Goal: Task Accomplishment & Management: Complete application form

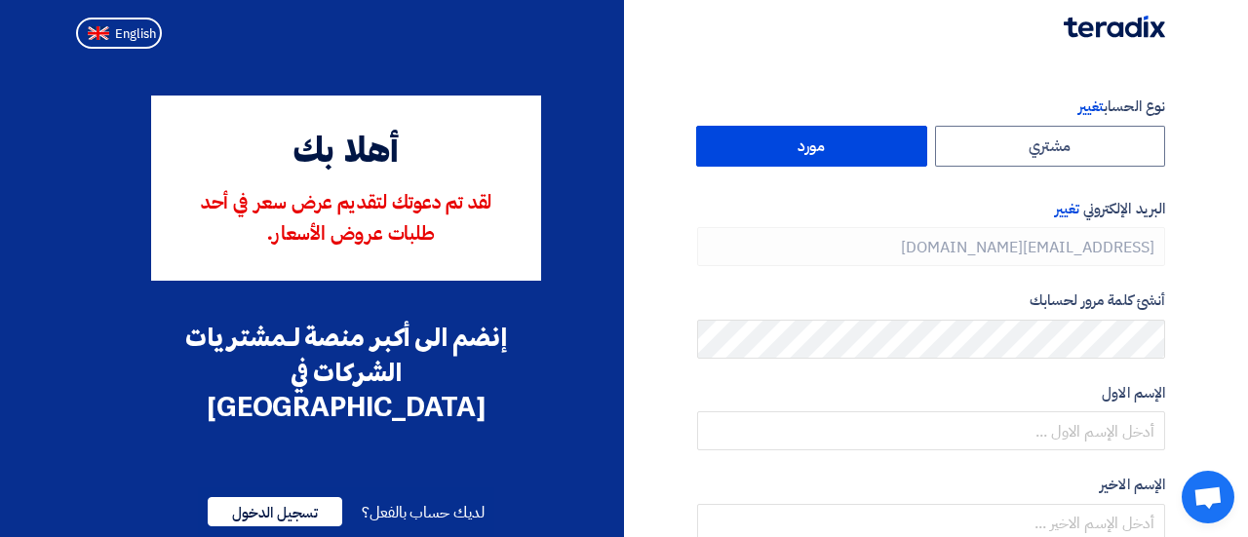
type input "[PHONE_NUMBER]"
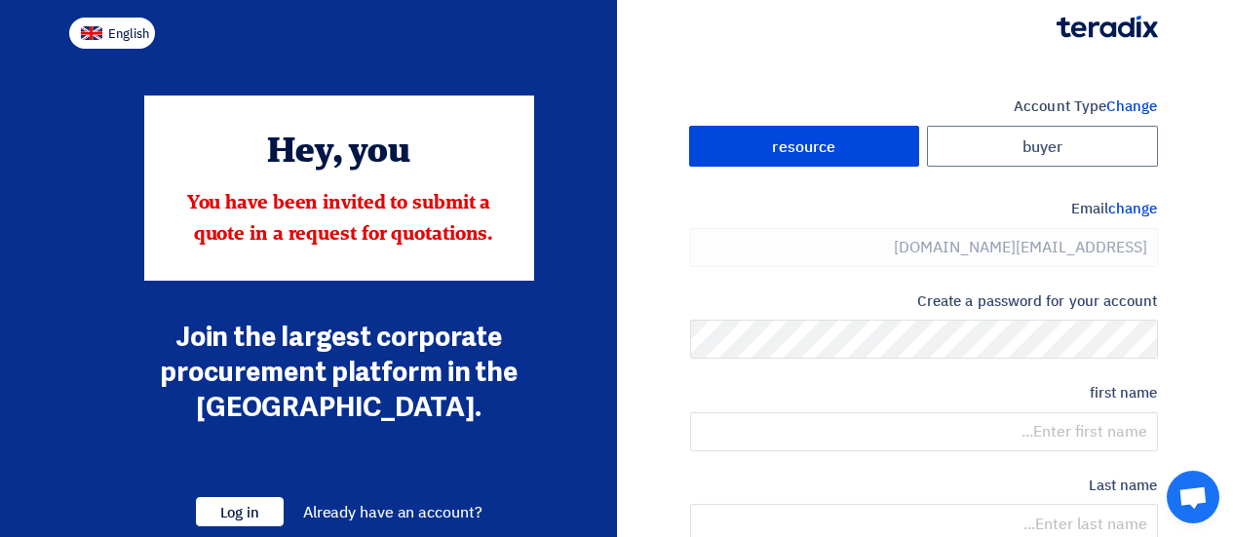
click at [117, 21] on button "English" at bounding box center [112, 33] width 86 height 31
type input "Register"
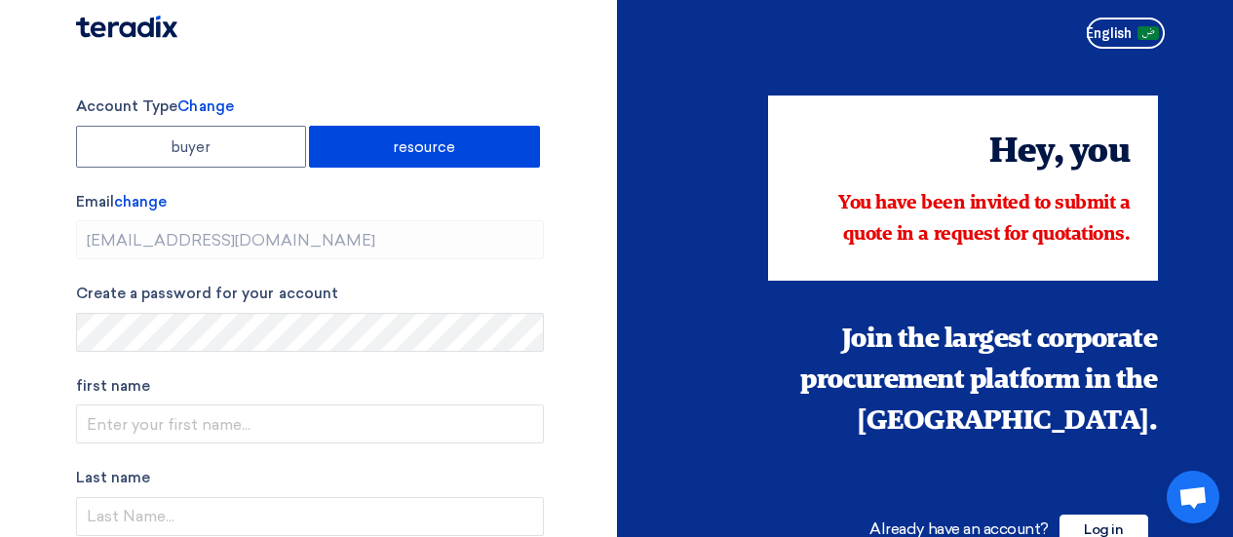
click at [404, 147] on font "resource" at bounding box center [424, 147] width 63 height 18
click at [404, 147] on input "resource" at bounding box center [424, 146] width 229 height 39
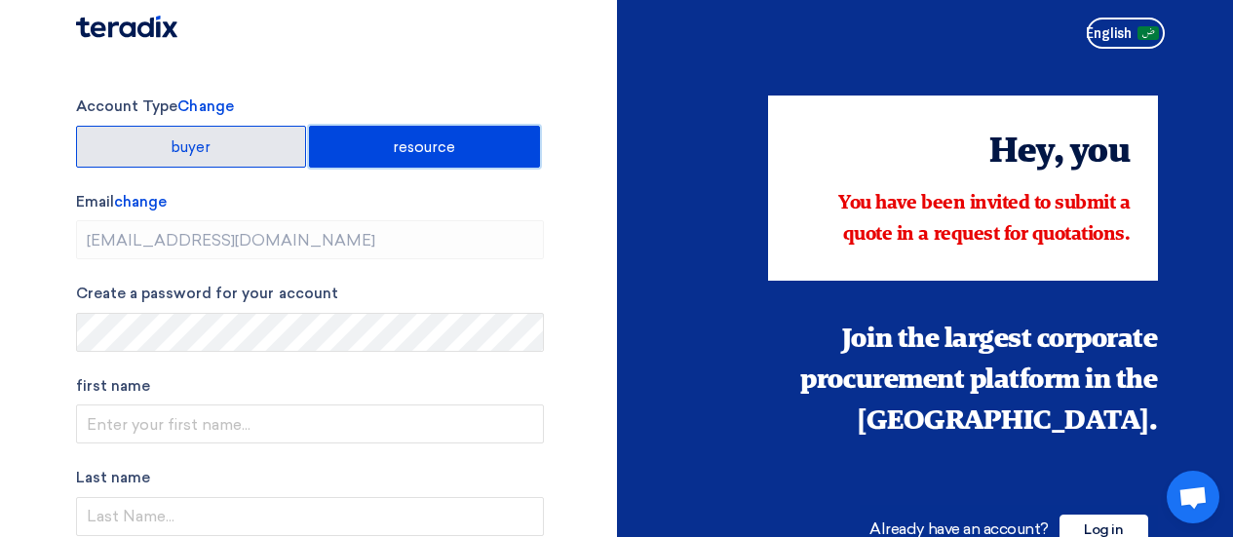
click at [235, 140] on label "buyer" at bounding box center [191, 147] width 231 height 42
click at [235, 140] on input "buyer" at bounding box center [191, 146] width 229 height 39
radio input "true"
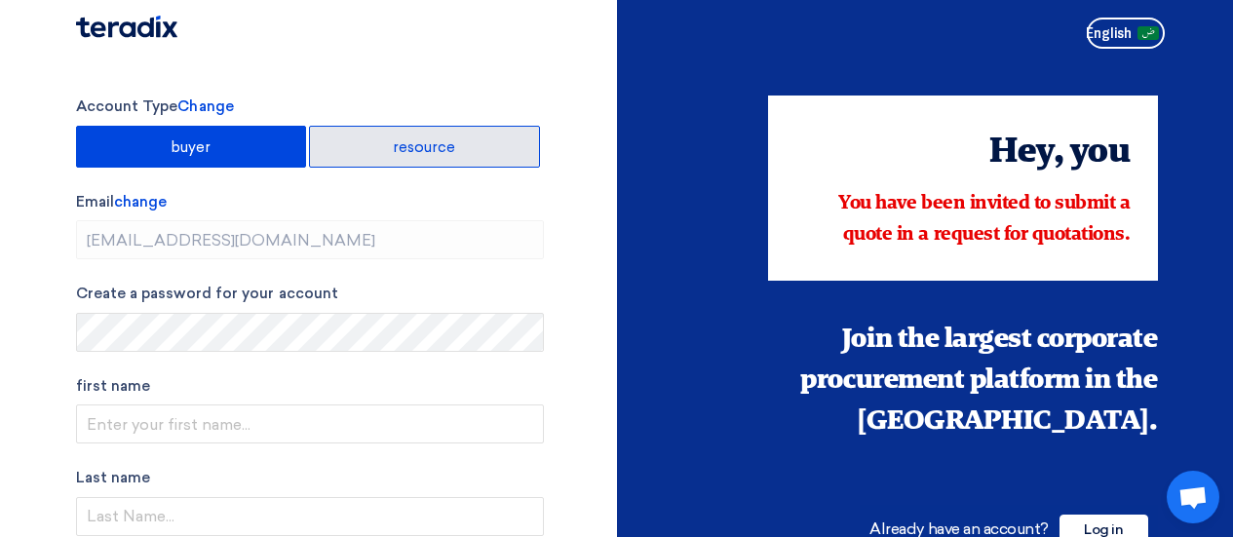
click at [392, 158] on label "resource" at bounding box center [424, 147] width 231 height 42
click at [392, 158] on input "resource" at bounding box center [424, 146] width 229 height 39
radio input "true"
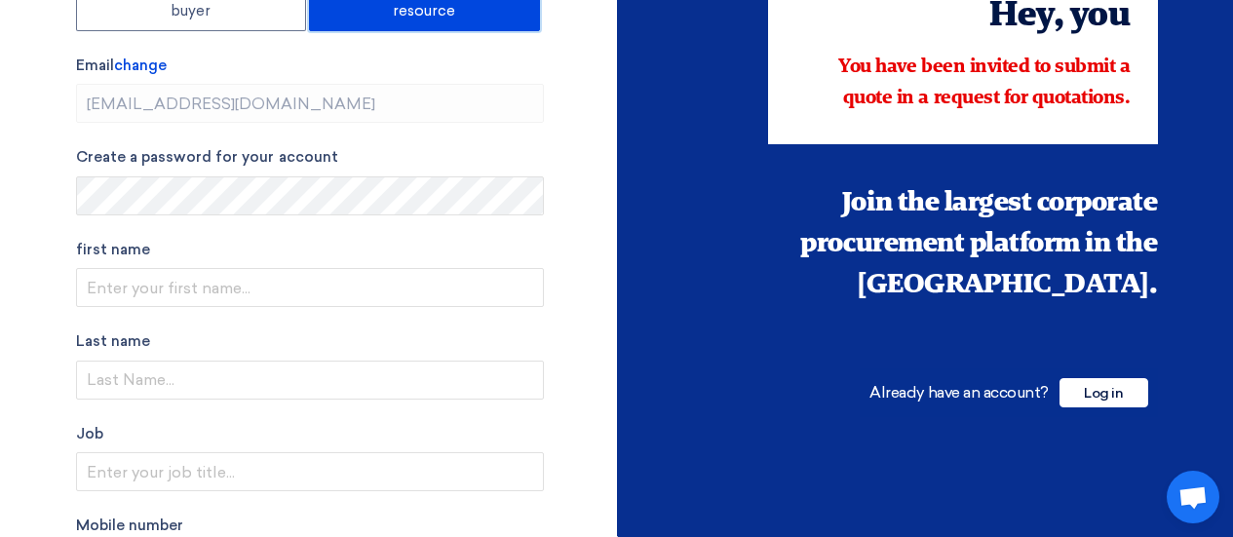
scroll to position [195, 0]
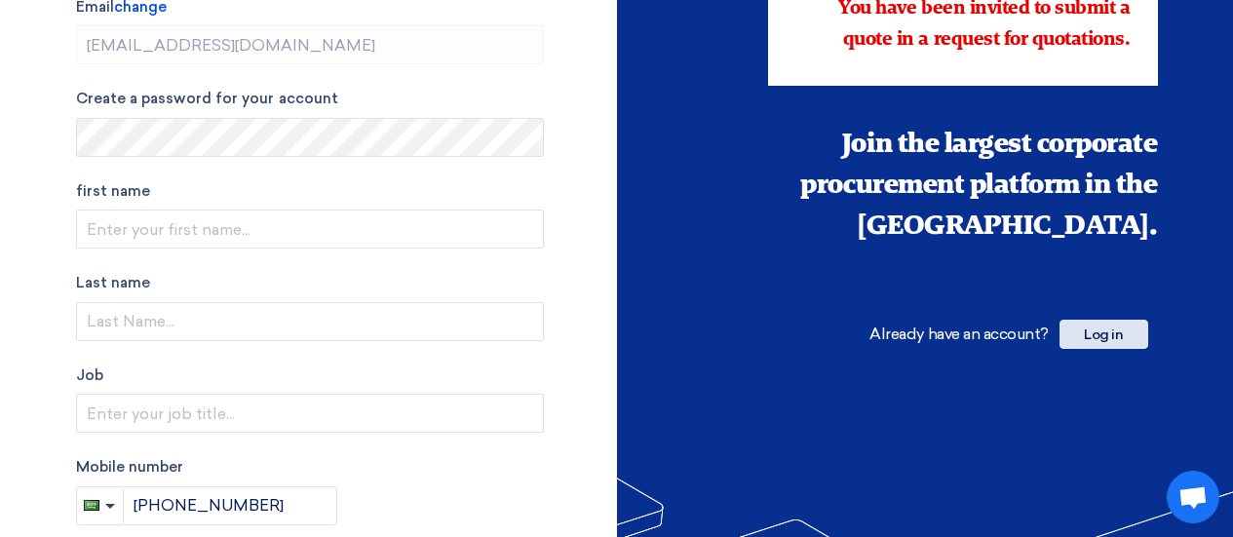
click at [1115, 327] on font "Log in" at bounding box center [1103, 335] width 39 height 17
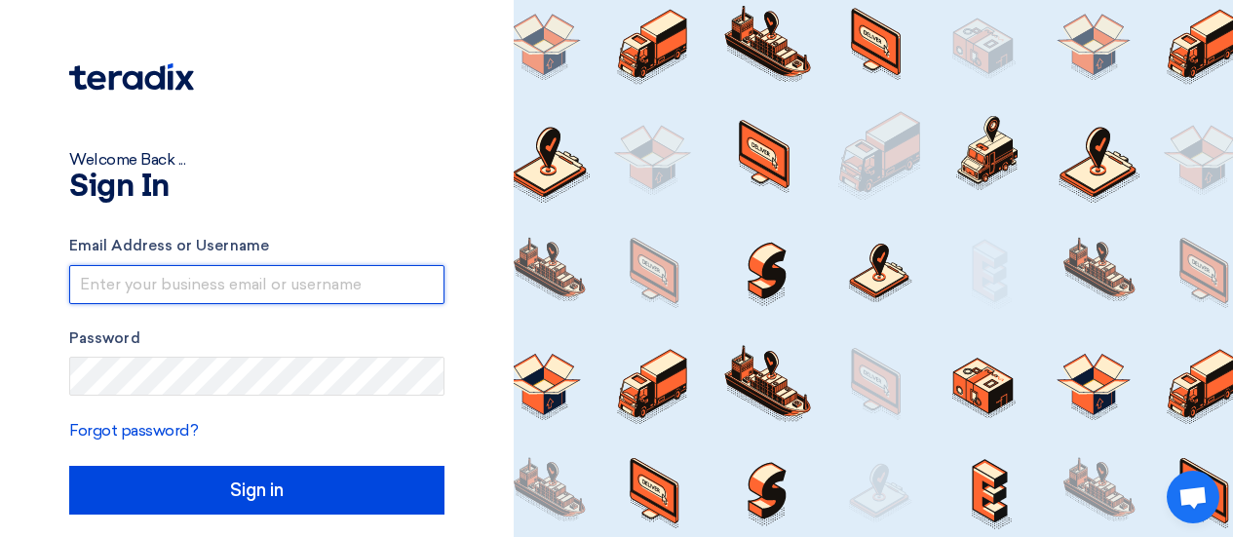
click at [314, 295] on input "text" at bounding box center [256, 284] width 375 height 39
type input "A"
type input "[EMAIL_ADDRESS][DOMAIN_NAME]"
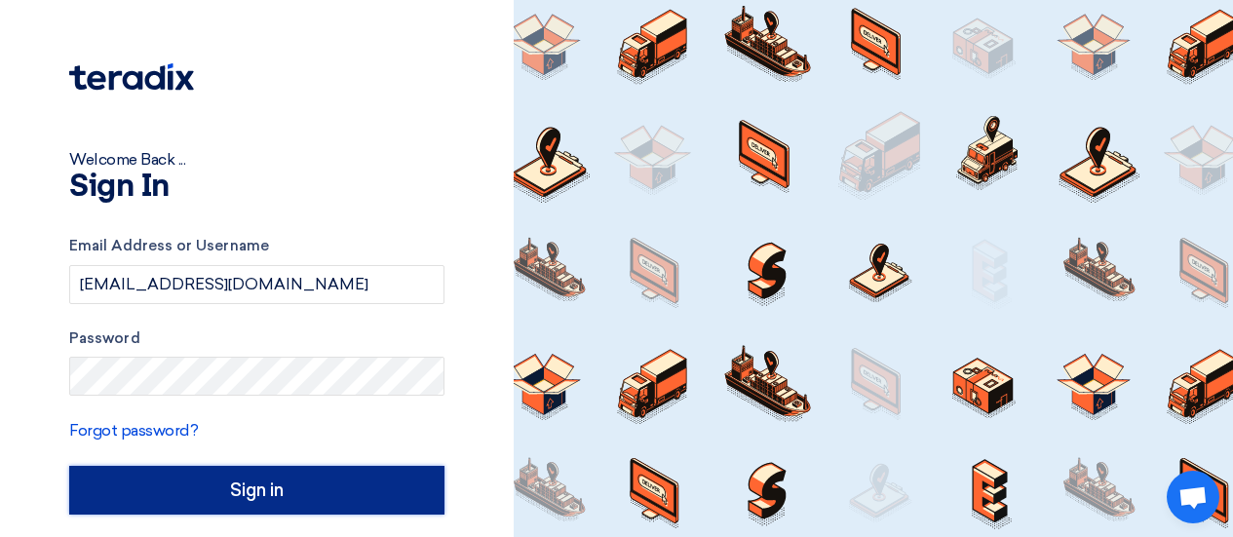
click at [303, 504] on input "Sign in" at bounding box center [256, 490] width 375 height 49
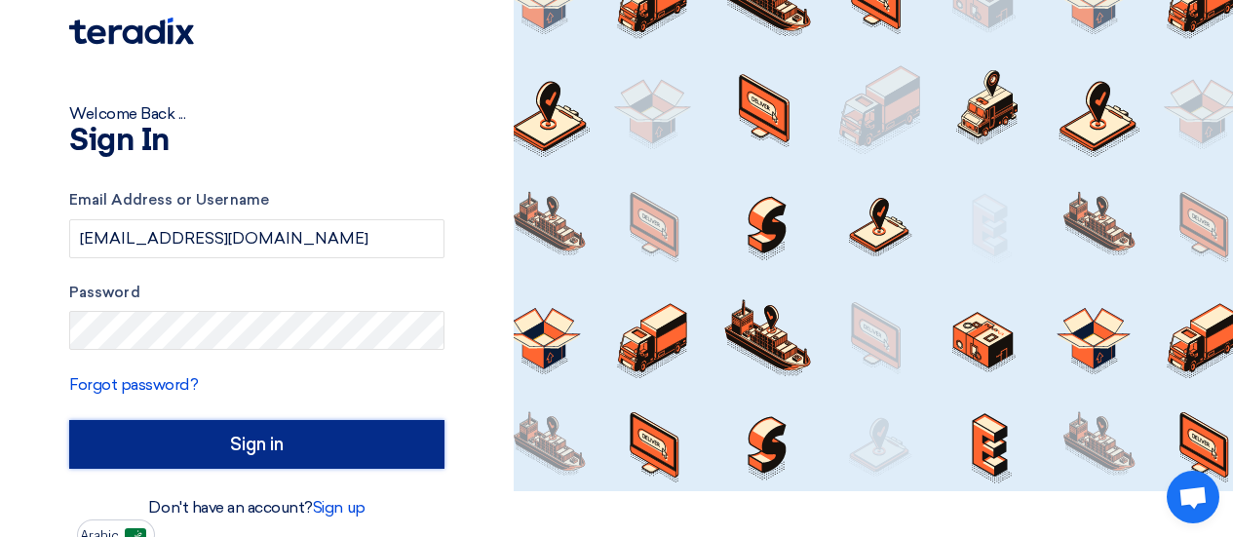
scroll to position [59, 0]
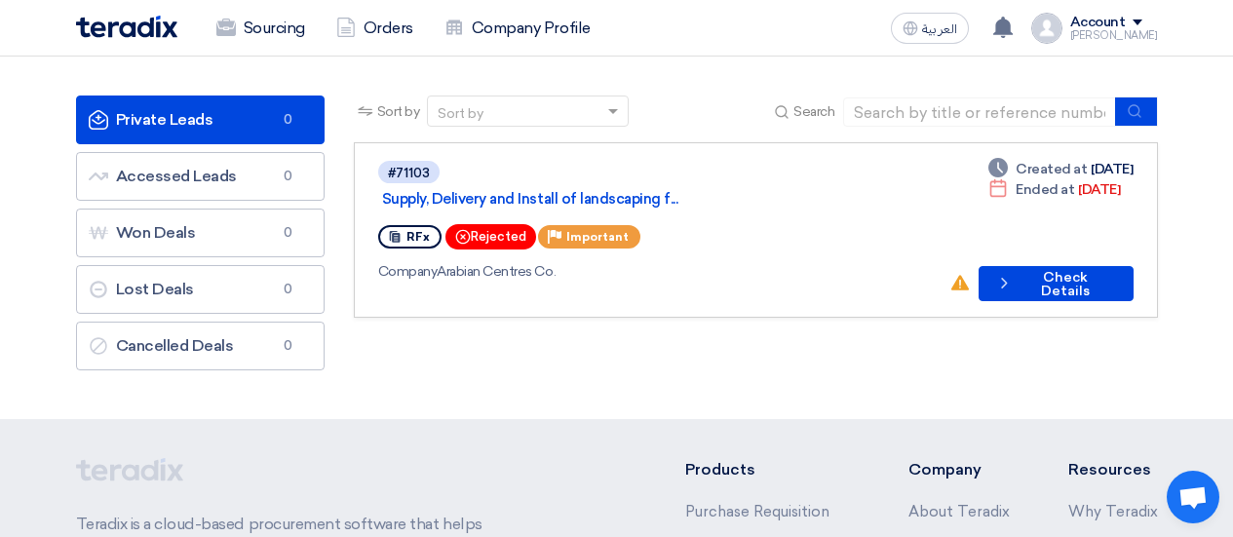
scroll to position [195, 0]
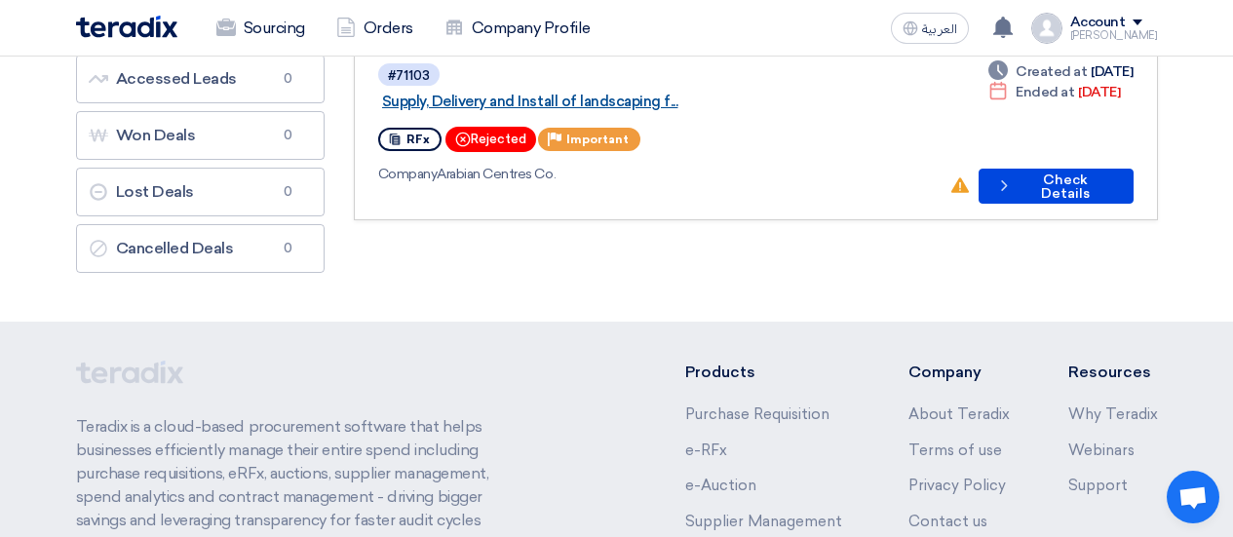
click at [660, 93] on link "Supply, Delivery and Install of landscaping f..." at bounding box center [625, 102] width 487 height 18
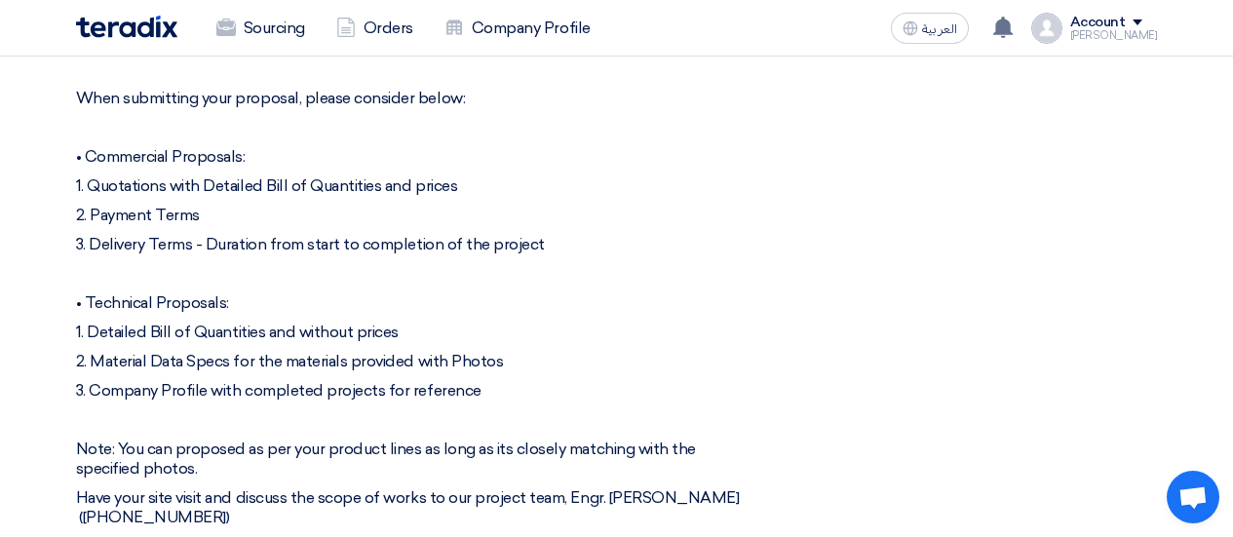
scroll to position [1170, 0]
